Goal: Check status: Check status

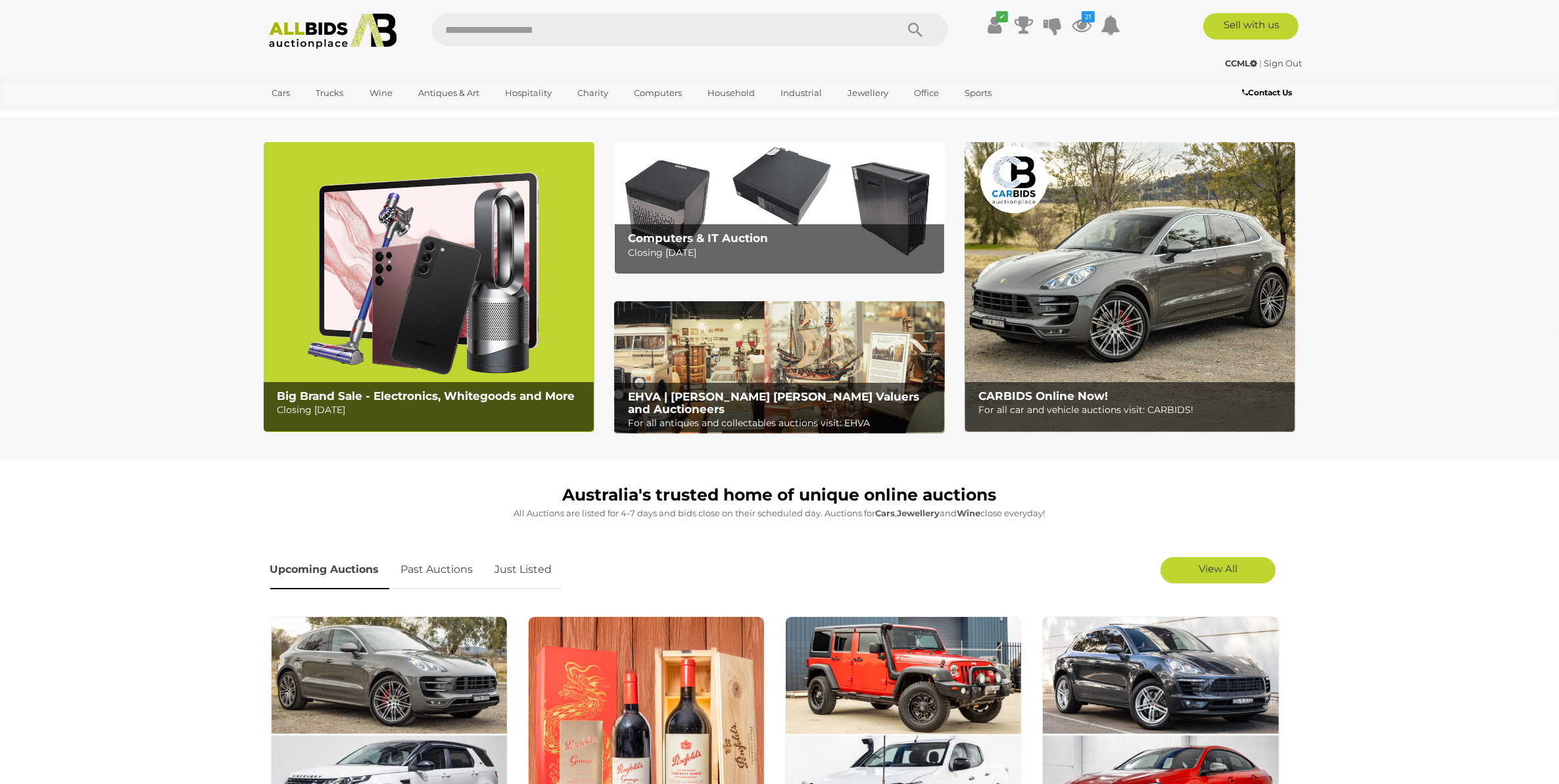
drag, startPoint x: 1073, startPoint y: 19, endPoint x: 1082, endPoint y: 49, distance: 31.3
click at [1073, 19] on icon at bounding box center [1081, 24] width 20 height 24
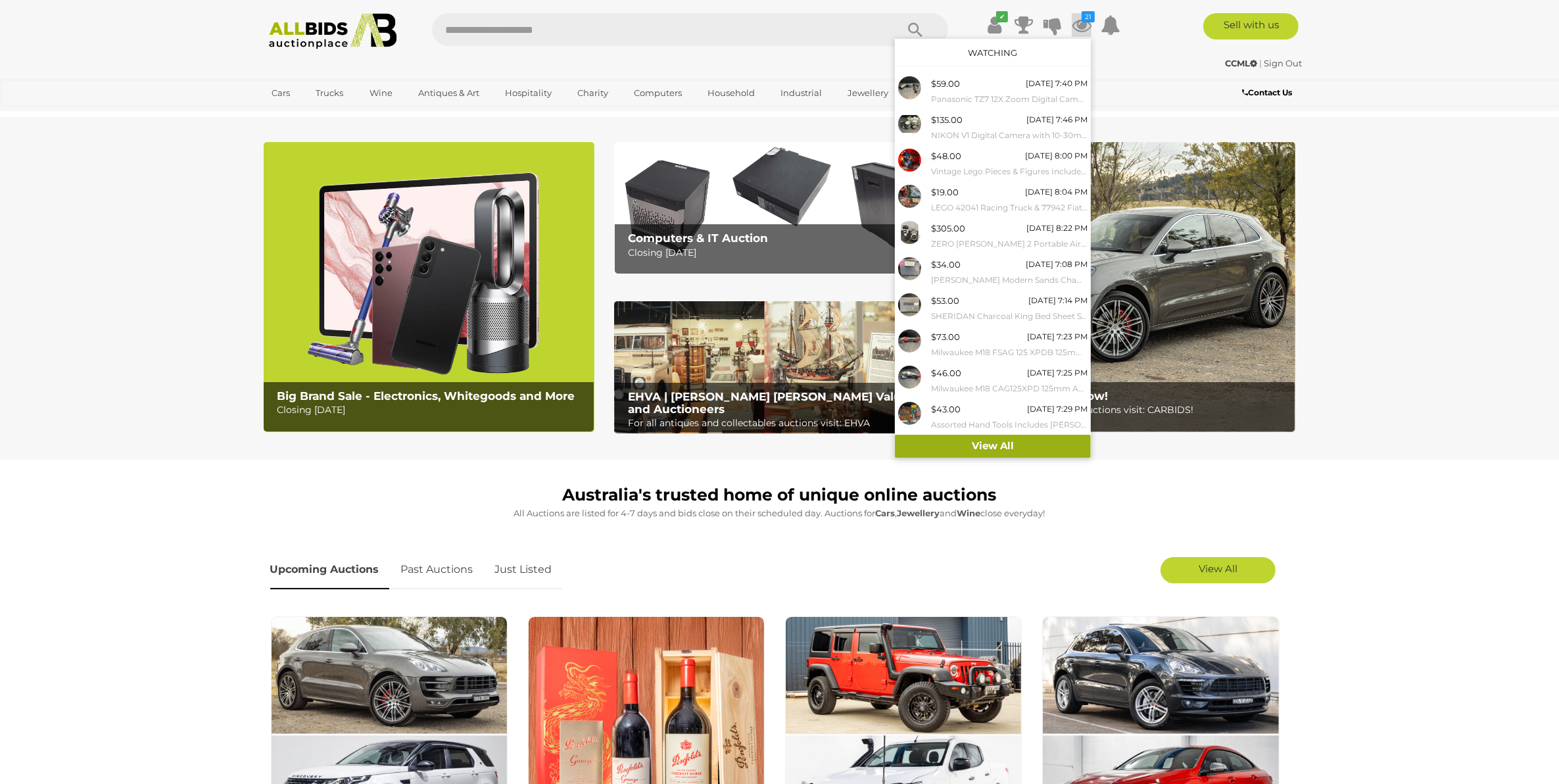
click at [994, 448] on link "View All" at bounding box center [993, 446] width 196 height 23
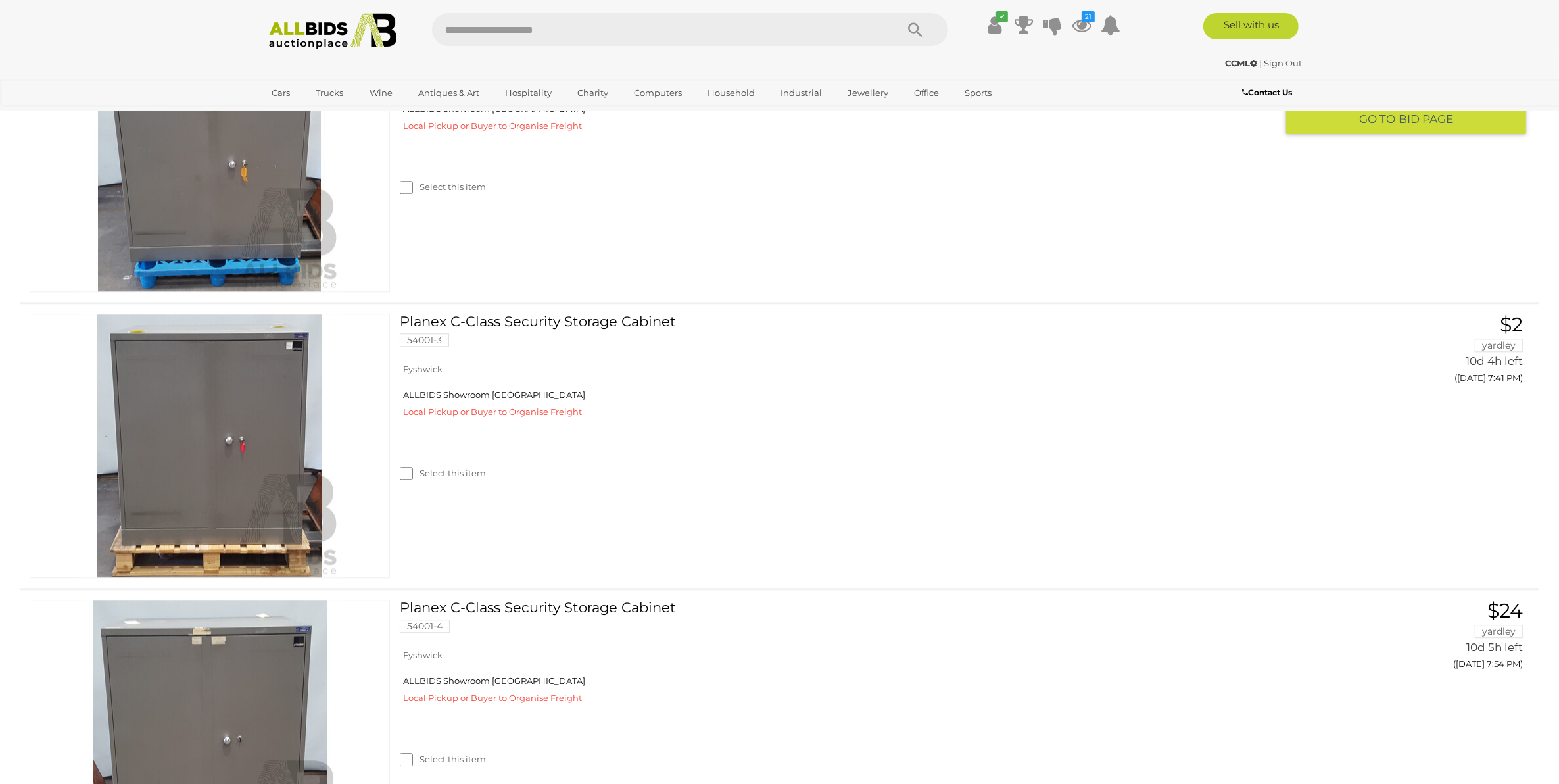
scroll to position [3944, 0]
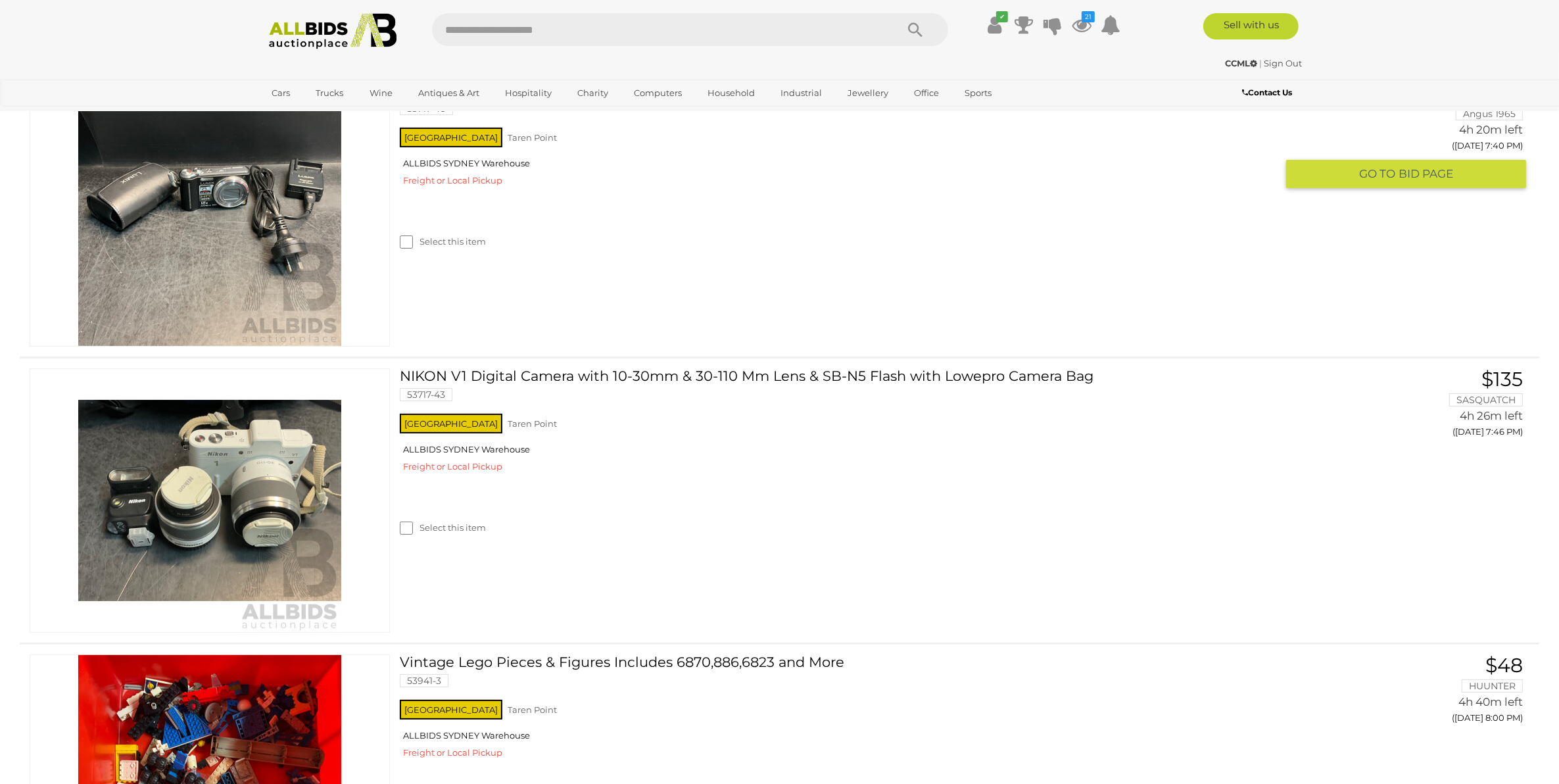
scroll to position [411, 0]
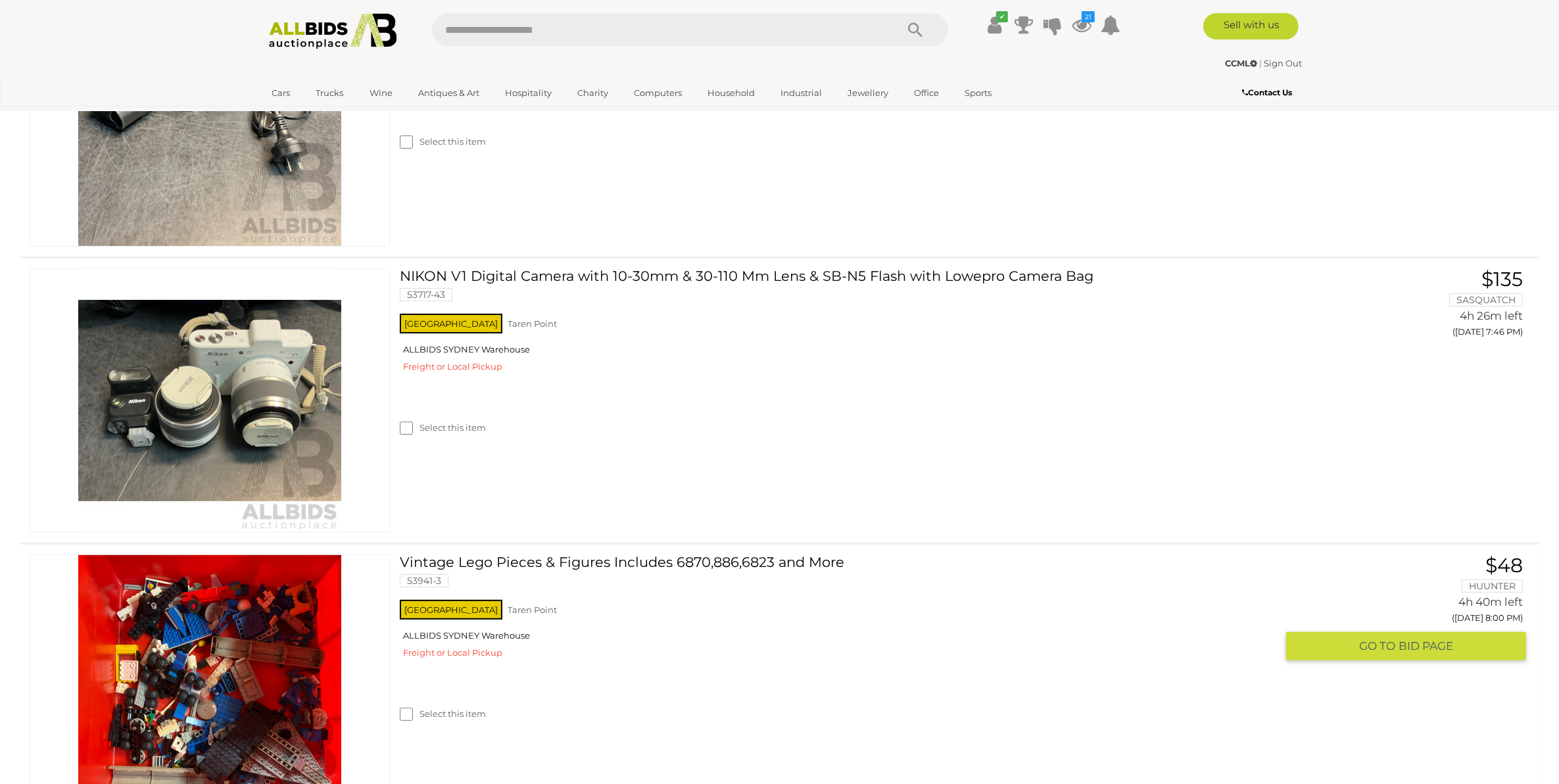
click at [751, 563] on link "Vintage Lego Pieces & Figures Includes 6870,886,6823 and More 53941-3" at bounding box center [843, 575] width 867 height 42
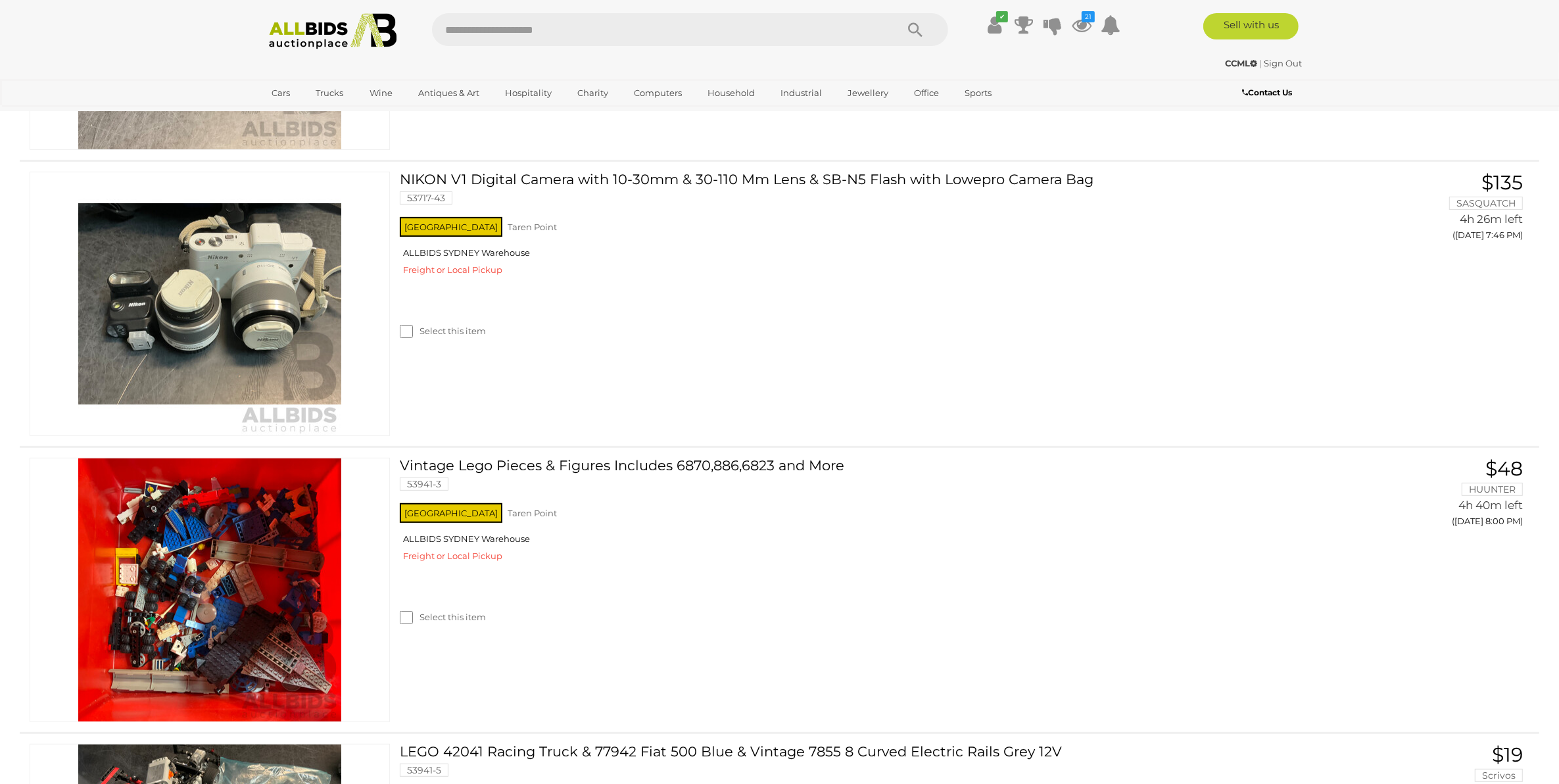
scroll to position [475, 0]
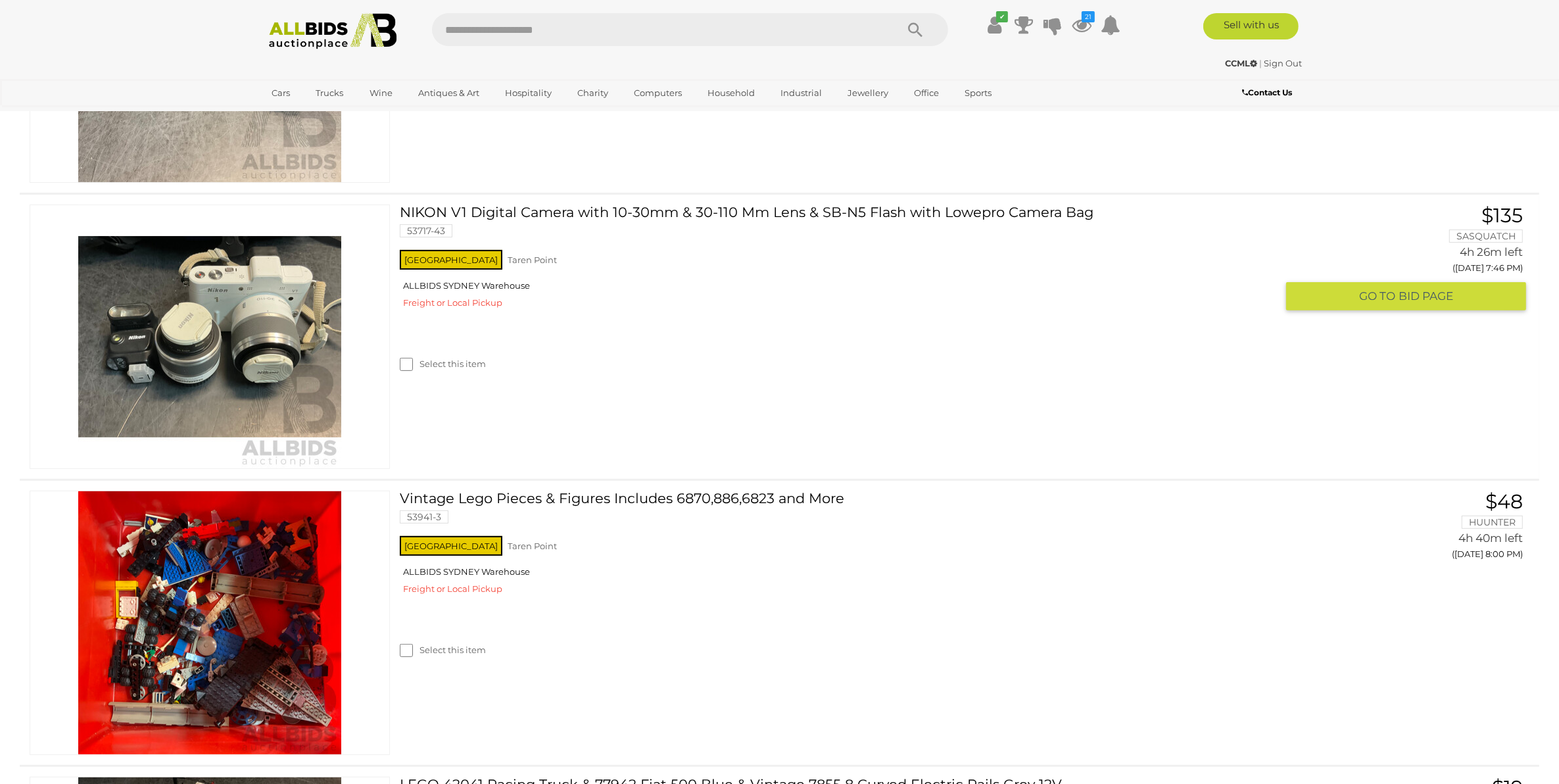
click at [630, 212] on link "NIKON V1 Digital Camera with 10-30mm & 30-110 Mm Lens & SB-N5 Flash with Lowepr…" at bounding box center [843, 226] width 867 height 42
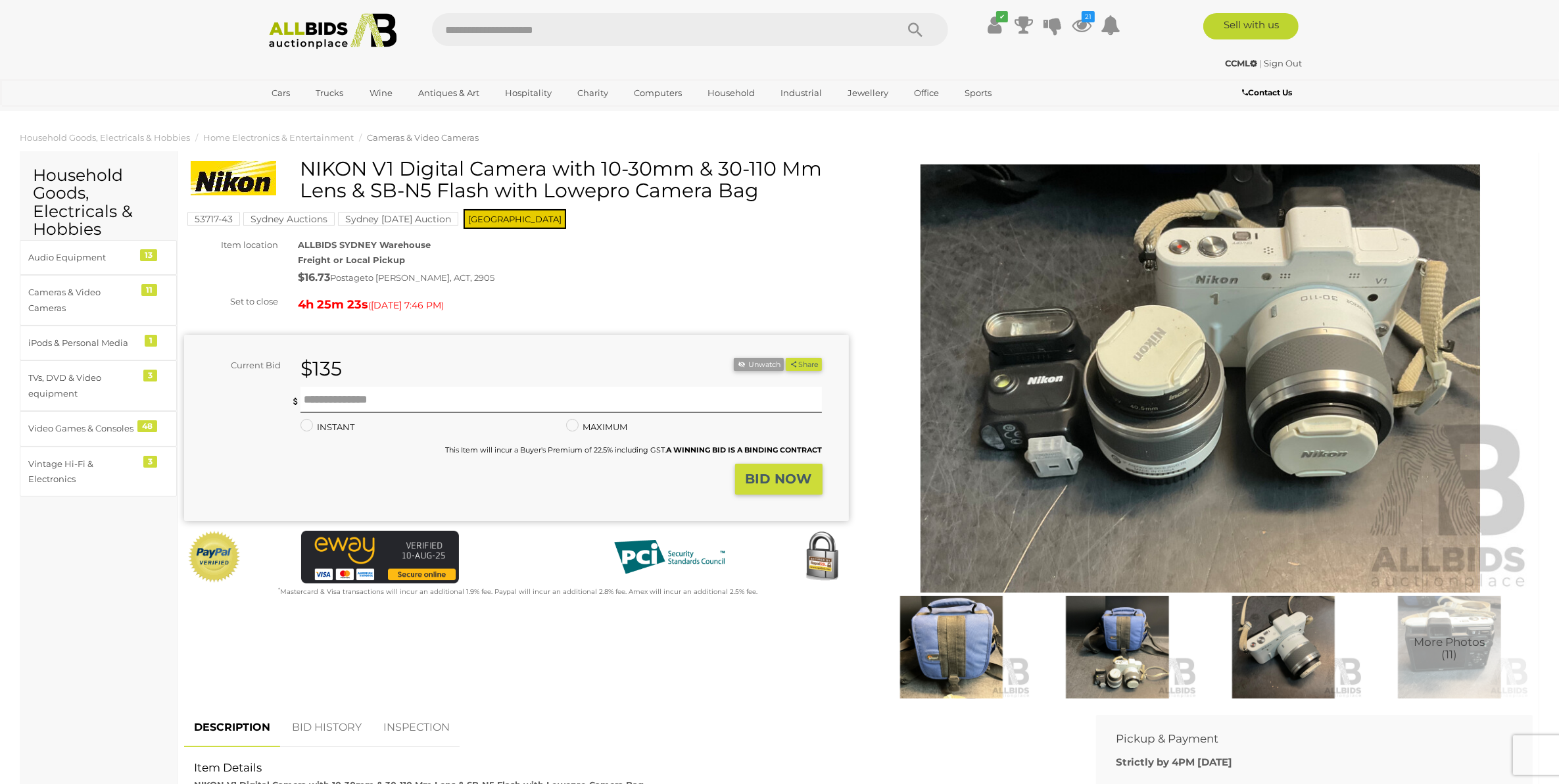
drag, startPoint x: 487, startPoint y: 191, endPoint x: 300, endPoint y: 163, distance: 189.1
click at [300, 163] on h1 "NIKON V1 Digital Camera with 10-30mm & 30-110 Mm Lens & SB-N5 Flash with Lowepr…" at bounding box center [518, 180] width 655 height 43
copy h1 "NIKON V1 Digital Camera with 10-30mm & 30-110 Mm Lens & SB-N5 Flash"
